Goal: Transaction & Acquisition: Book appointment/travel/reservation

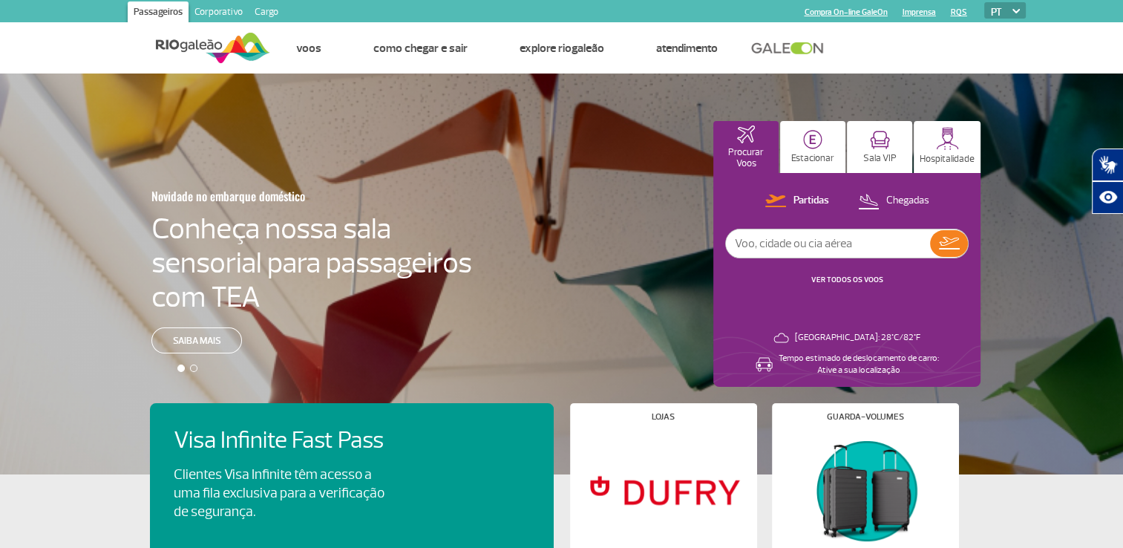
click at [791, 249] on input "text" at bounding box center [828, 243] width 204 height 28
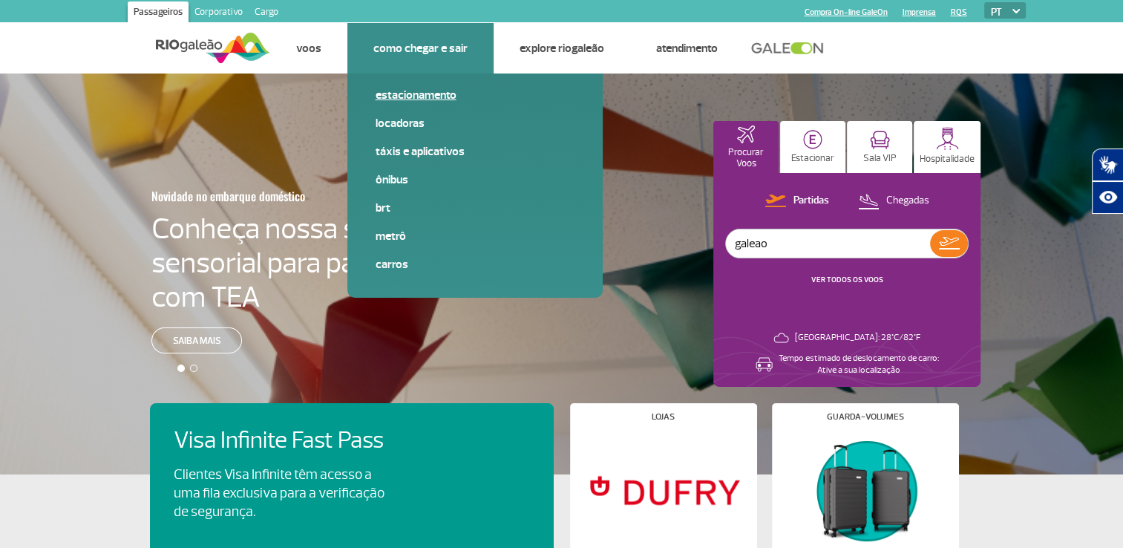
type input "galeao"
click at [436, 88] on link "Estacionamento" at bounding box center [474, 95] width 199 height 16
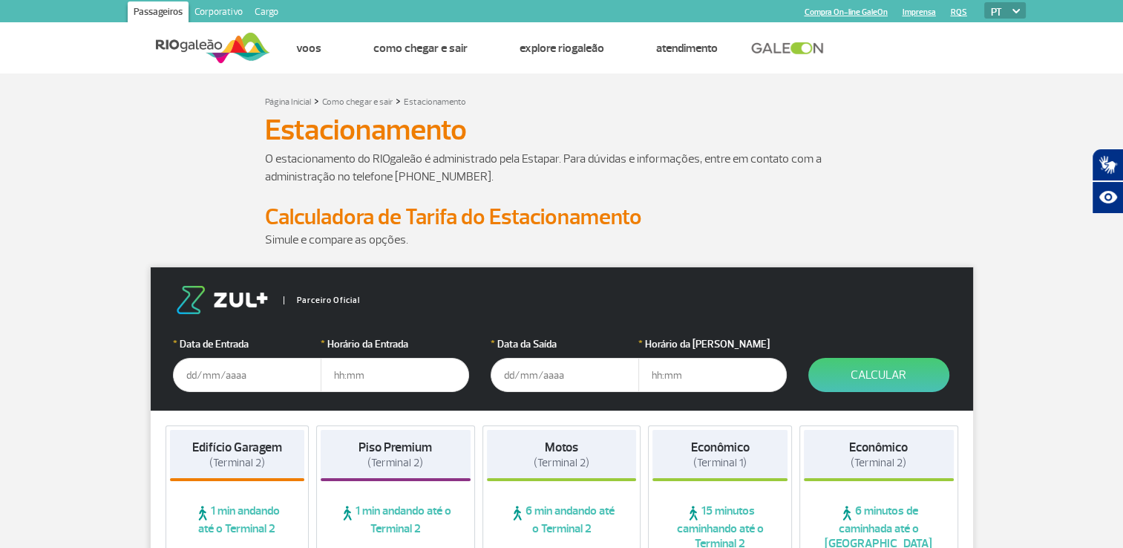
click at [208, 381] on input "text" at bounding box center [247, 375] width 148 height 34
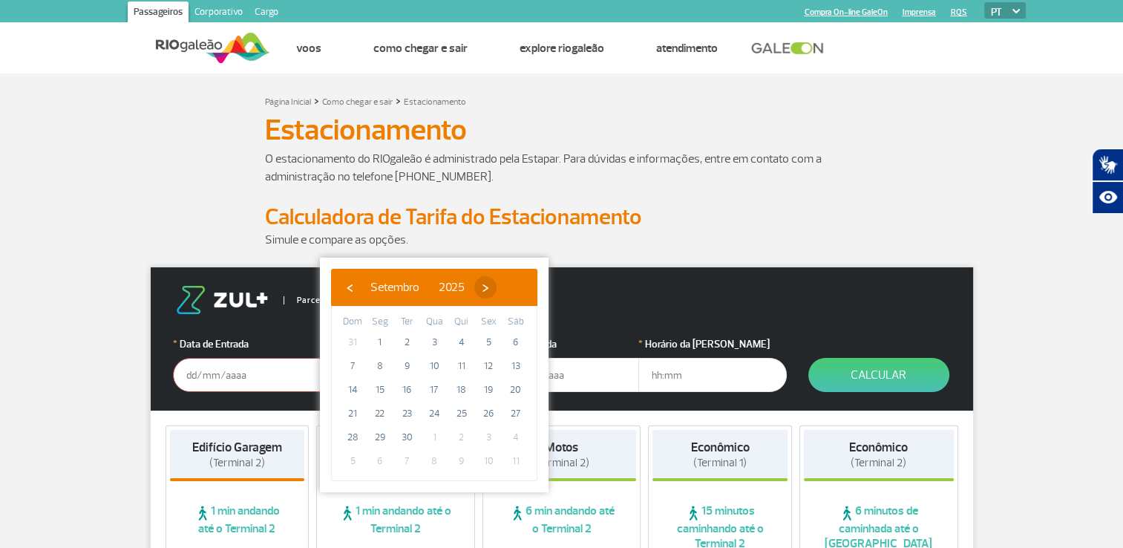
click at [496, 286] on span "›" at bounding box center [485, 287] width 22 height 22
click at [487, 346] on span "3" at bounding box center [488, 342] width 24 height 24
type input "[DATE]"
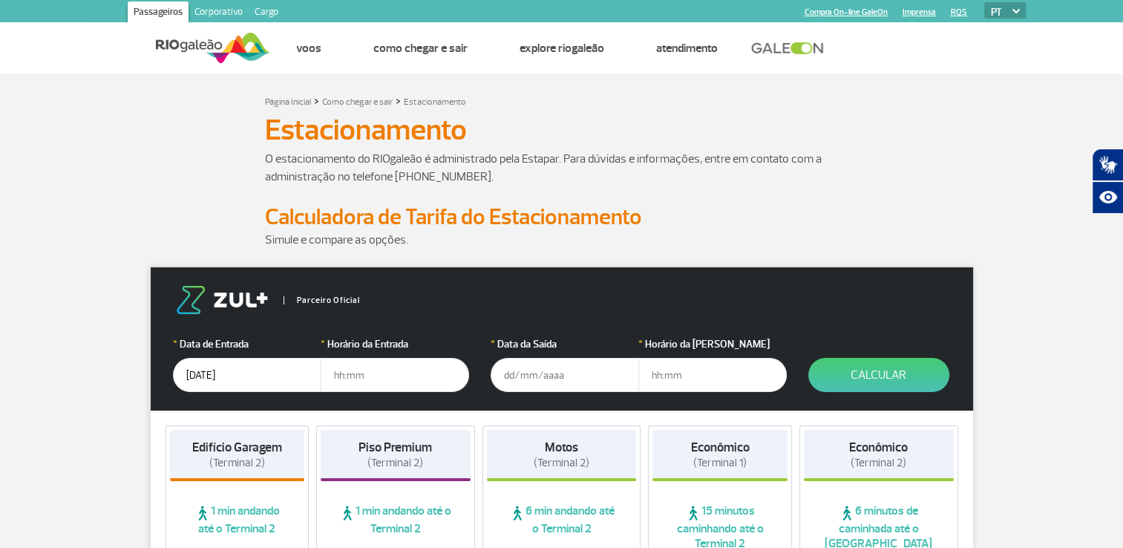
click at [536, 381] on input "text" at bounding box center [564, 375] width 148 height 34
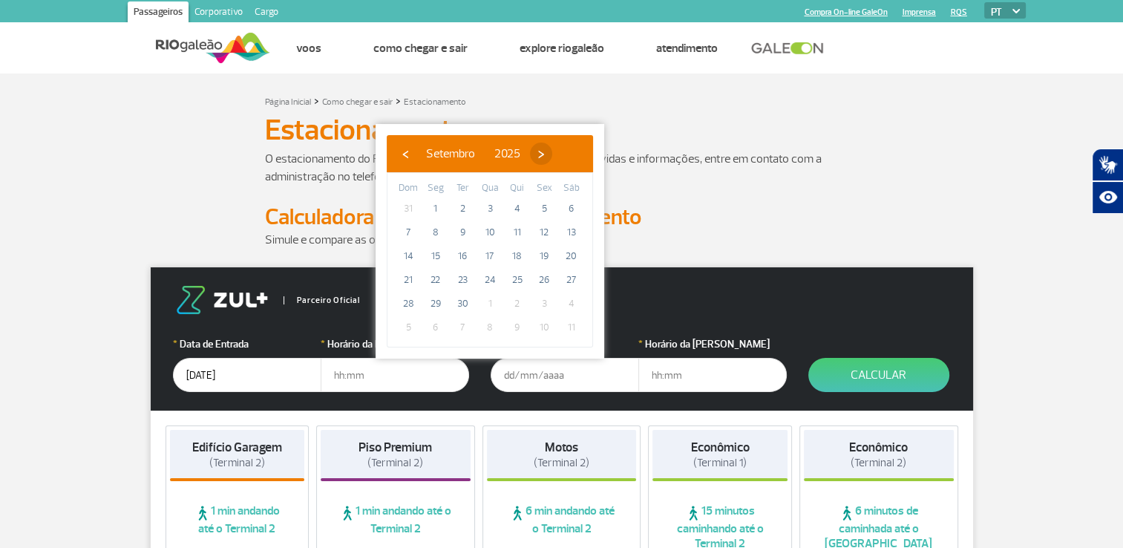
click at [552, 147] on span "›" at bounding box center [541, 153] width 22 height 22
click at [405, 234] on span "5" at bounding box center [408, 232] width 24 height 24
type input "[DATE]"
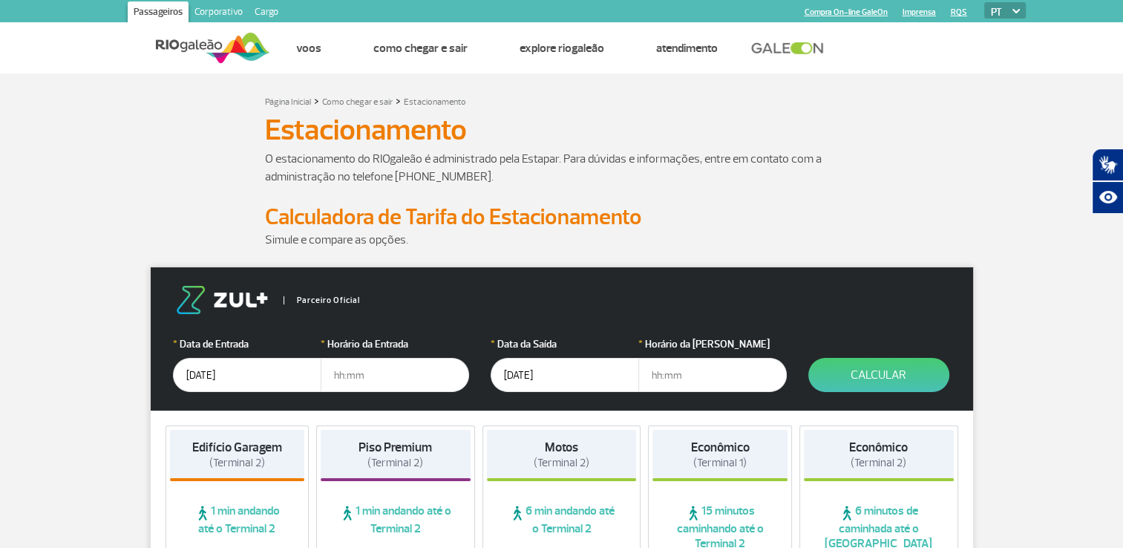
click at [346, 374] on input "text" at bounding box center [395, 375] width 148 height 34
type input "6"
type input "06:00"
click at [697, 373] on input "text" at bounding box center [712, 375] width 148 height 34
type input "14:00"
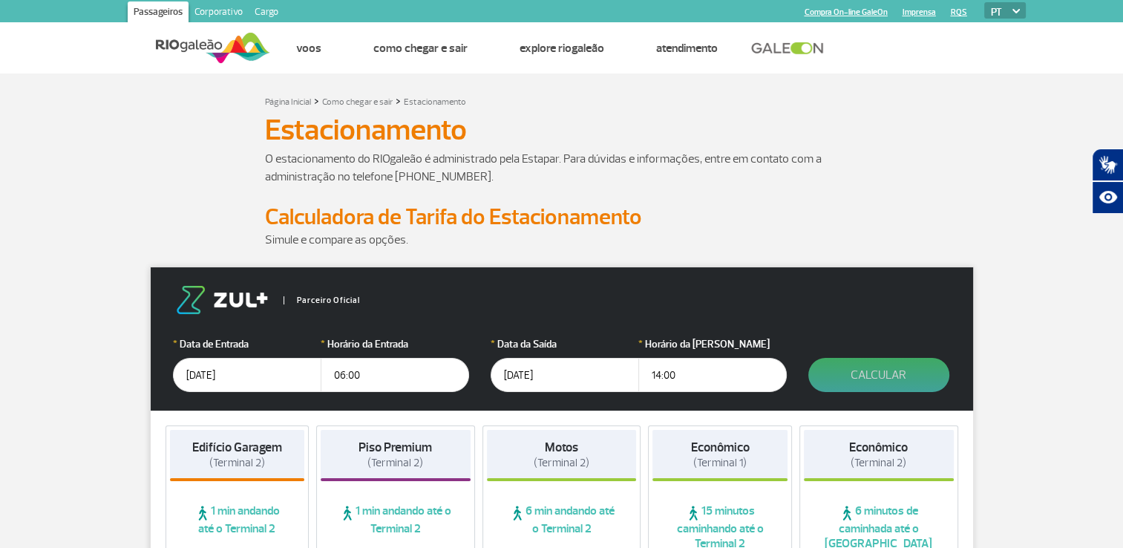
click at [855, 370] on button "Calcular" at bounding box center [878, 375] width 141 height 34
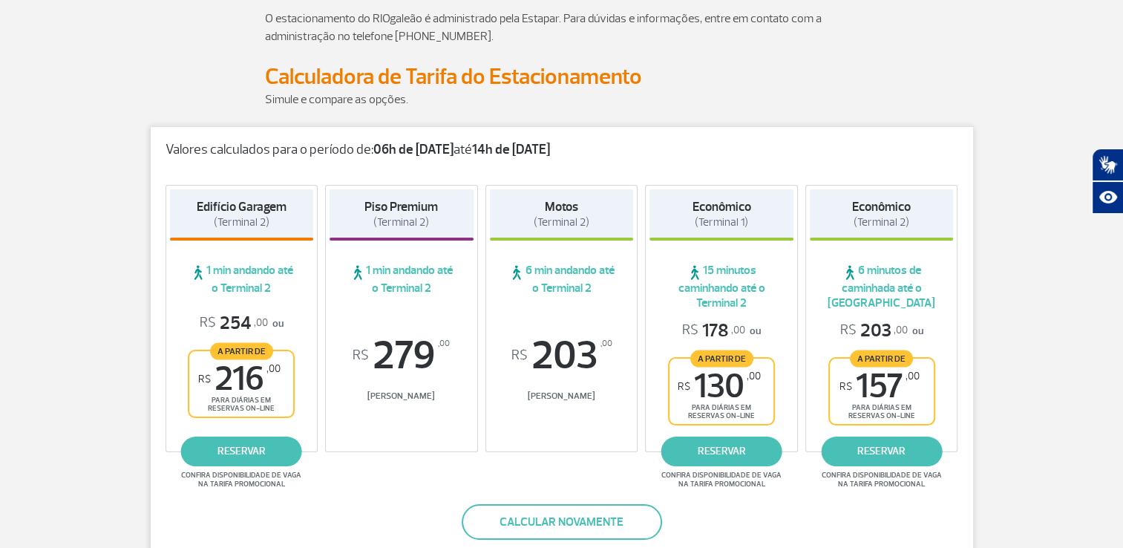
scroll to position [180, 0]
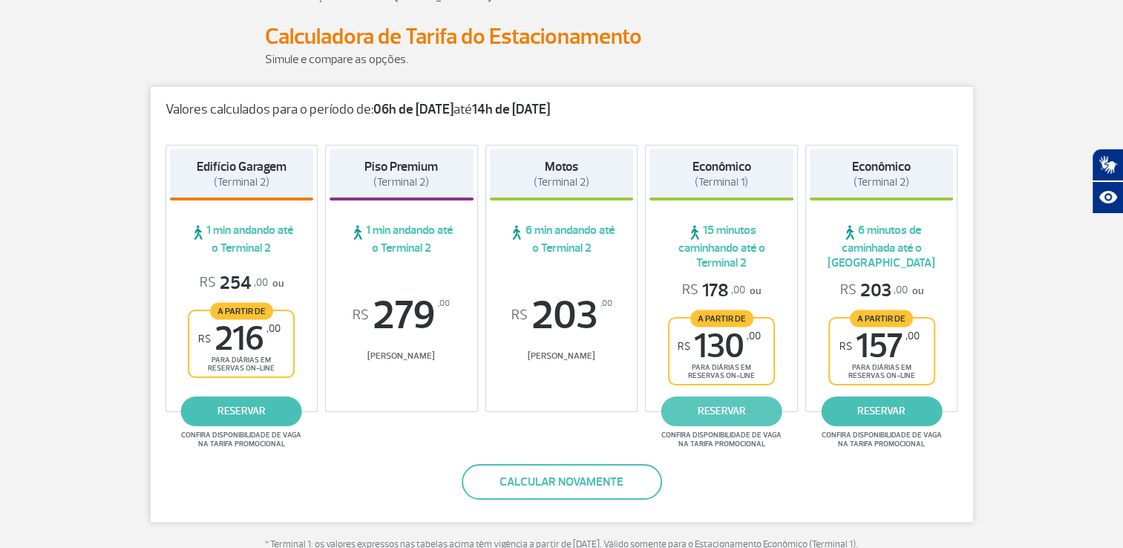
click at [725, 408] on link "reservar" at bounding box center [721, 411] width 121 height 30
